Goal: Information Seeking & Learning: Understand process/instructions

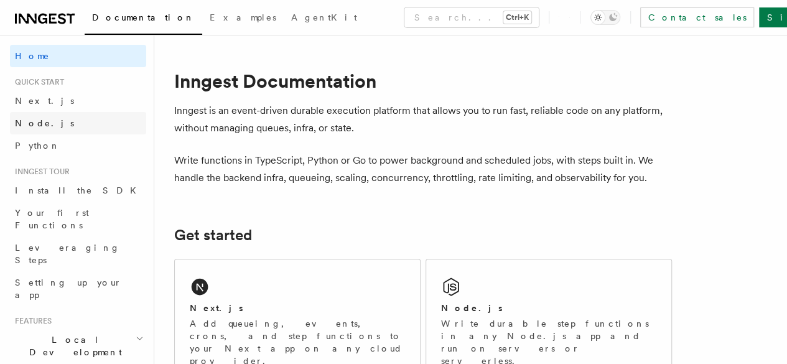
click at [39, 126] on span "Node.js" at bounding box center [44, 123] width 59 height 10
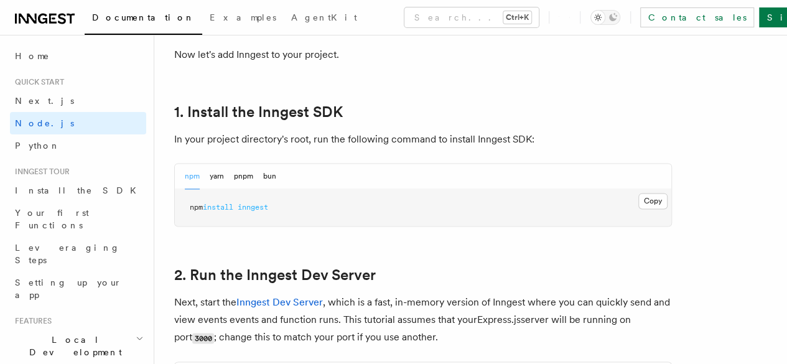
scroll to position [756, 0]
click at [638, 208] on button "Copy Copied" at bounding box center [652, 200] width 29 height 16
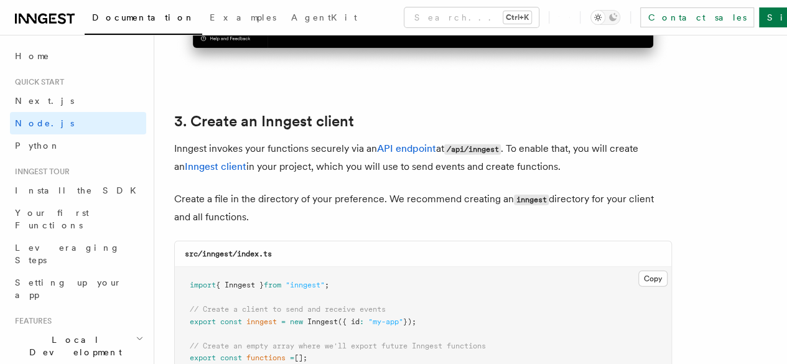
scroll to position [1661, 0]
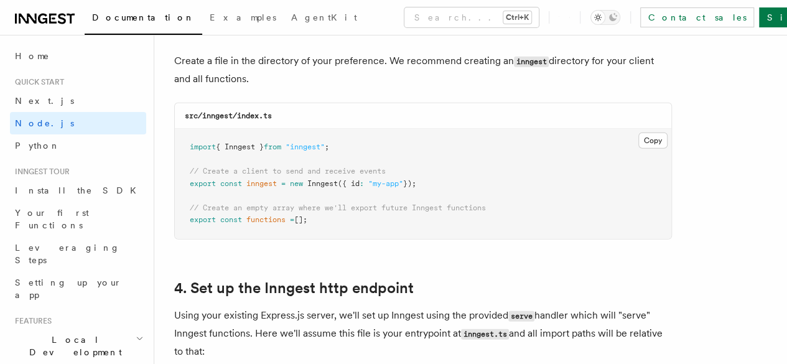
click at [361, 136] on pre "import { Inngest } from "inngest" ; // Create a client to send and receive even…" at bounding box center [423, 184] width 497 height 110
drag, startPoint x: 361, startPoint y: 136, endPoint x: 199, endPoint y: 134, distance: 161.8
click at [199, 134] on pre "import { Inngest } from "inngest" ; // Create a client to send and receive even…" at bounding box center [423, 184] width 497 height 110
copy code "import { Inngest } from "inngest" ;"
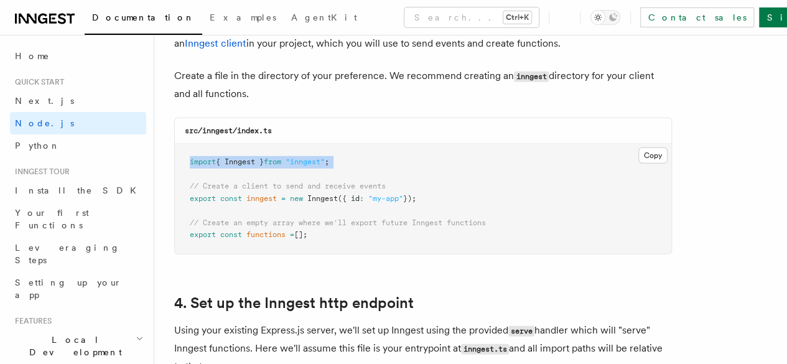
scroll to position [1718, 0]
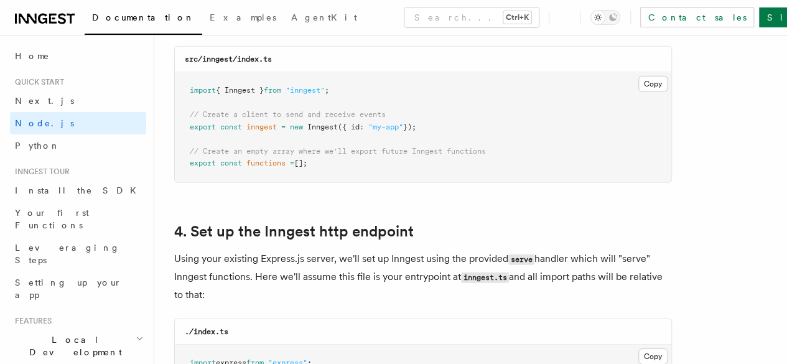
click at [434, 121] on pre "import { Inngest } from "inngest" ; // Create a client to send and receive even…" at bounding box center [423, 127] width 497 height 110
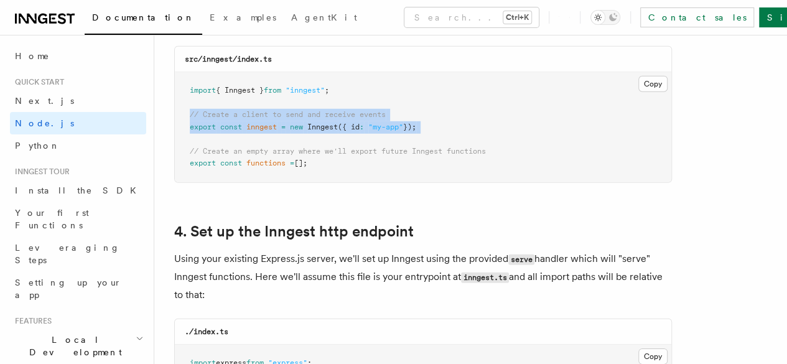
drag, startPoint x: 434, startPoint y: 121, endPoint x: 174, endPoint y: 100, distance: 260.9
click at [174, 100] on div "src/inngest/index.ts Copy Copied import { Inngest } from "inngest" ; // Create …" at bounding box center [423, 114] width 498 height 137
copy code "// Create a client to send and receive events export const inngest = new Innges…"
click at [174, 100] on div "src/inngest/index.ts Copy Copied import { Inngest } from "inngest" ; // Create …" at bounding box center [423, 114] width 498 height 137
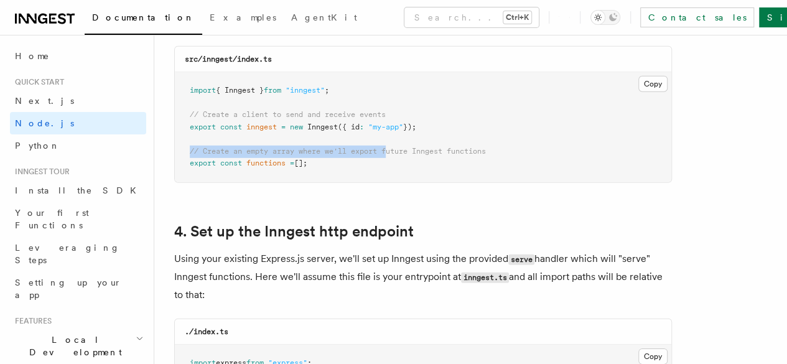
drag, startPoint x: 391, startPoint y: 146, endPoint x: 193, endPoint y: 144, distance: 197.9
click at [193, 144] on pre "import { Inngest } from "inngest" ; // Create a client to send and receive even…" at bounding box center [423, 127] width 497 height 110
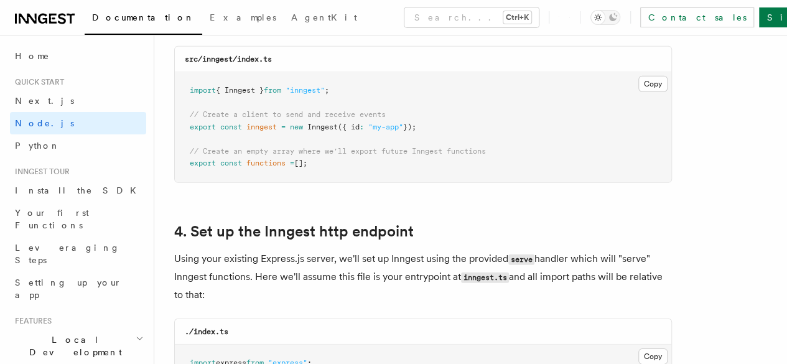
click at [329, 159] on pre "import { Inngest } from "inngest" ; // Create a client to send and receive even…" at bounding box center [423, 127] width 497 height 110
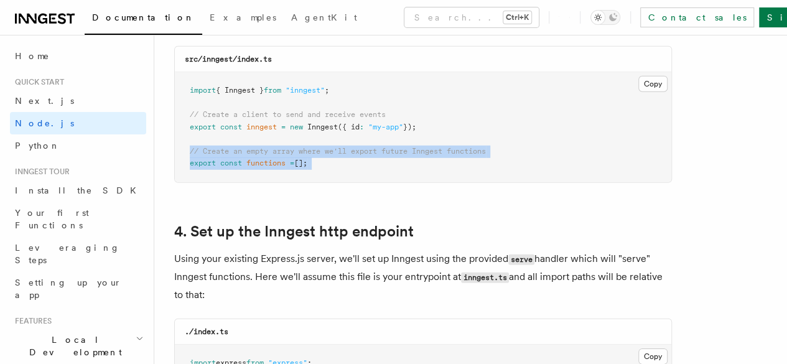
drag, startPoint x: 329, startPoint y: 159, endPoint x: 181, endPoint y: 142, distance: 148.4
click at [181, 142] on pre "import { Inngest } from "inngest" ; // Create a client to send and receive even…" at bounding box center [423, 127] width 497 height 110
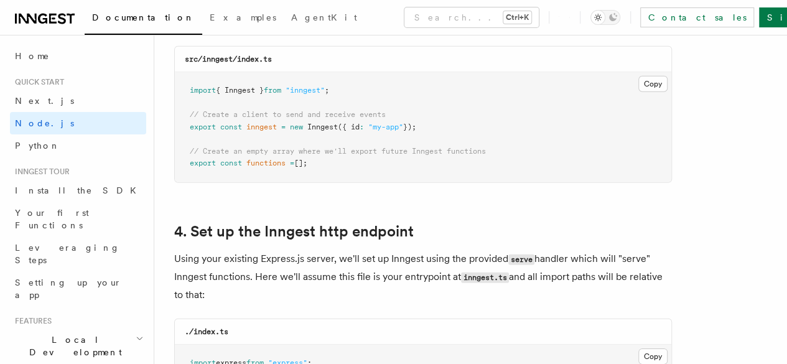
drag, startPoint x: 325, startPoint y: 147, endPoint x: 189, endPoint y: 137, distance: 136.0
click at [189, 137] on pre "import { Inngest } from "inngest" ; // Create a client to send and receive even…" at bounding box center [423, 127] width 497 height 110
copy code "// Create an empty array where we'll export future Inngest functions export con…"
drag, startPoint x: 287, startPoint y: 208, endPoint x: 213, endPoint y: 246, distance: 83.8
click at [213, 250] on p "Using your existing Express.js server, we'll set up Inngest using the provided …" at bounding box center [423, 277] width 498 height 54
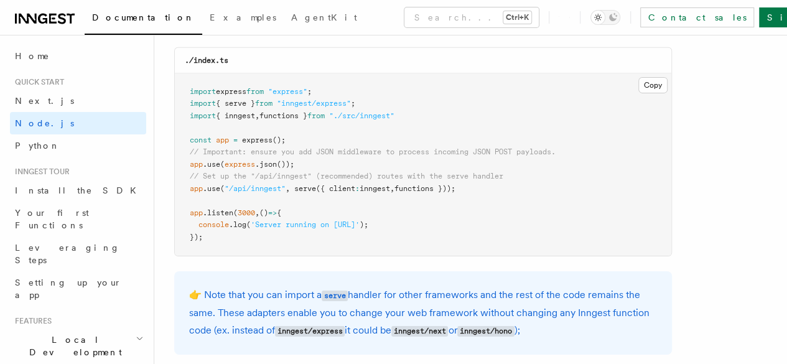
scroll to position [1997, 0]
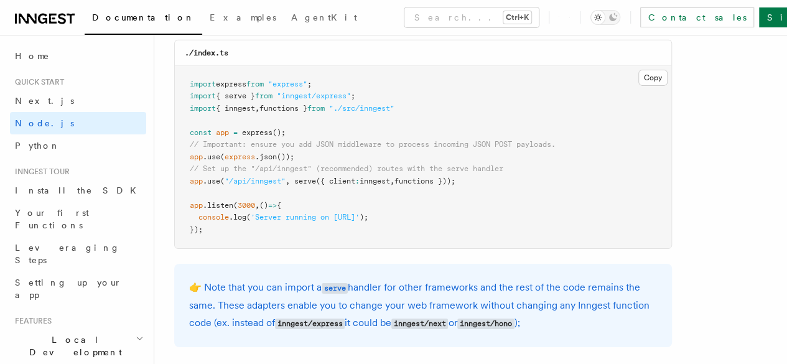
click at [294, 177] on span at bounding box center [292, 181] width 4 height 9
drag, startPoint x: 296, startPoint y: 170, endPoint x: 468, endPoint y: 170, distance: 171.7
click at [455, 177] on span "app .use ( "/api/inngest" , serve ({ client : inngest , functions }));" at bounding box center [323, 181] width 266 height 9
copy span "serve ({ client : inngest , functions }));"
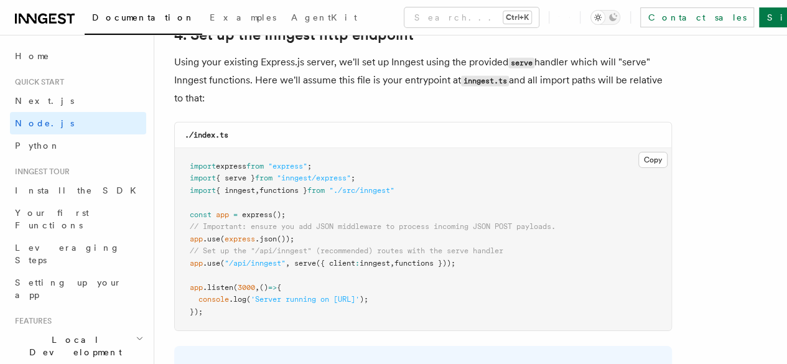
scroll to position [1923, 0]
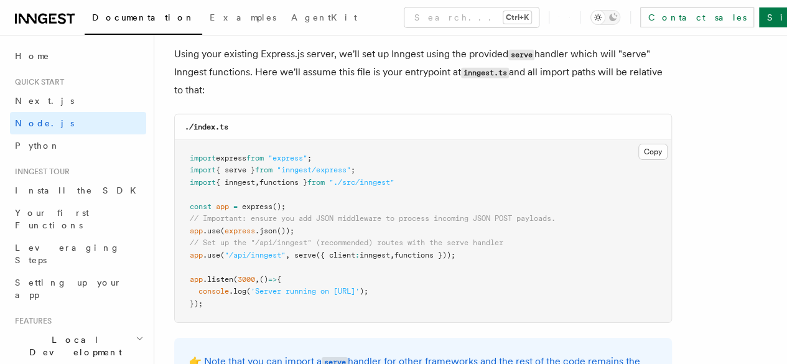
click at [182, 147] on pre "import express from "express" ; import { serve } from "inngest/express" ; impor…" at bounding box center [423, 231] width 497 height 183
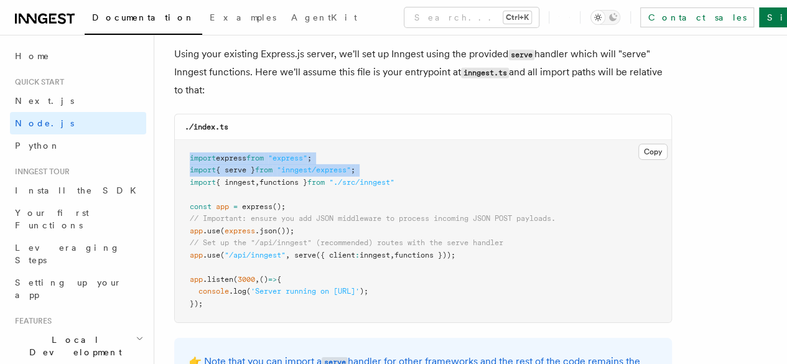
drag, startPoint x: 182, startPoint y: 147, endPoint x: 370, endPoint y: 164, distance: 188.6
click at [370, 164] on pre "import express from "express" ; import { serve } from "inngest/express" ; impor…" at bounding box center [423, 231] width 497 height 183
copy code "import express from "express" ; import { serve } from "inngest/express" ;"
click at [183, 156] on pre "import express from "express" ; import { serve } from "inngest/express" ; impor…" at bounding box center [423, 231] width 497 height 183
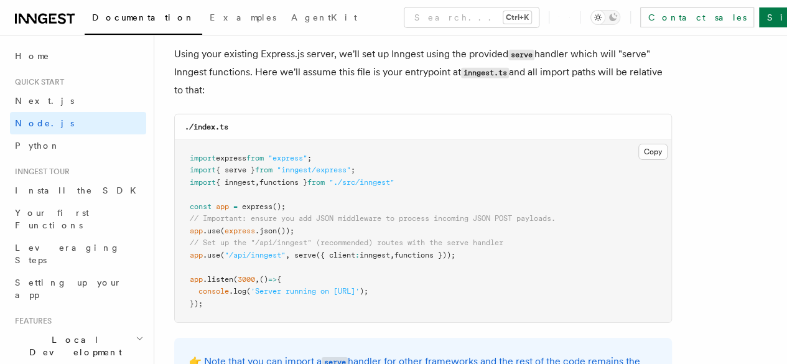
click at [183, 156] on pre "import express from "express" ; import { serve } from "inngest/express" ; impor…" at bounding box center [423, 231] width 497 height 183
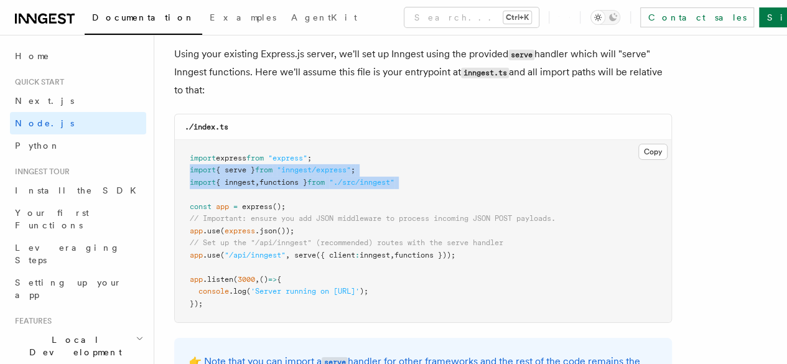
drag, startPoint x: 183, startPoint y: 156, endPoint x: 426, endPoint y: 166, distance: 242.8
click at [426, 166] on pre "import express from "express" ; import { serve } from "inngest/express" ; impor…" at bounding box center [423, 231] width 497 height 183
copy code "import { serve } from "inngest/express" ; import { inngest , functions } from "…"
